Goal: Transaction & Acquisition: Purchase product/service

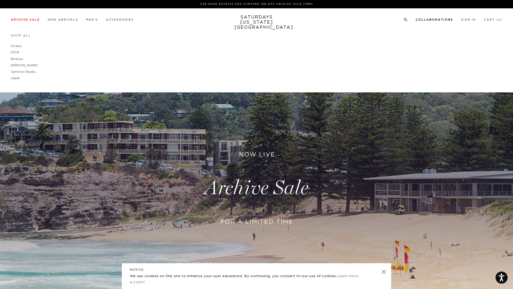
click at [422, 21] on link "Collaborations" at bounding box center [434, 19] width 37 height 3
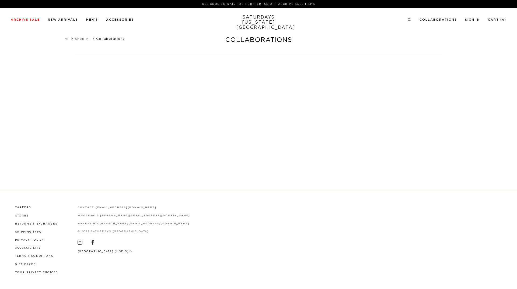
click at [409, 21] on icon at bounding box center [409, 19] width 4 height 3
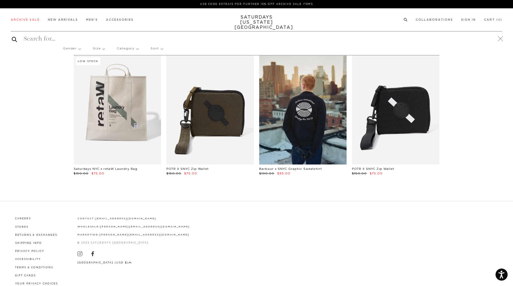
click at [406, 20] on icon at bounding box center [406, 19] width 4 height 3
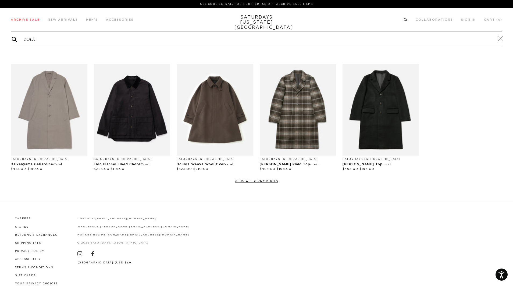
type input "coat"
click at [12, 36] on button "submit" at bounding box center [14, 39] width 5 height 7
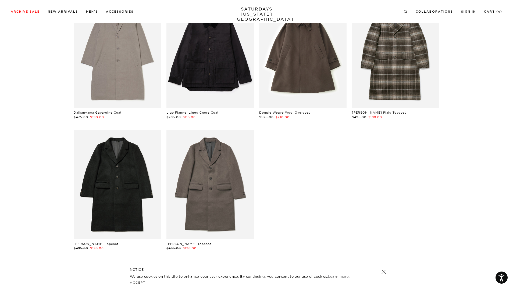
scroll to position [81, 0]
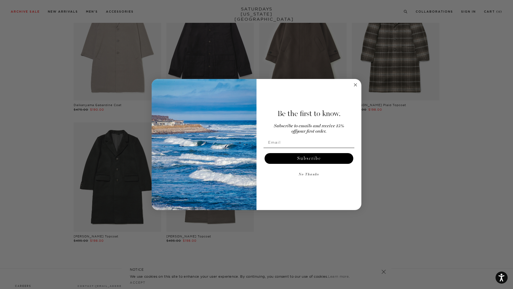
click at [356, 84] on circle "Close dialog" at bounding box center [356, 85] width 6 height 6
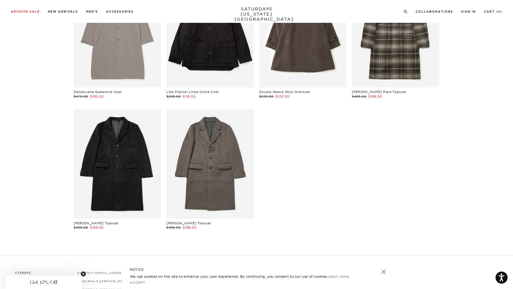
scroll to position [108, 0]
